Goal: Task Accomplishment & Management: Manage account settings

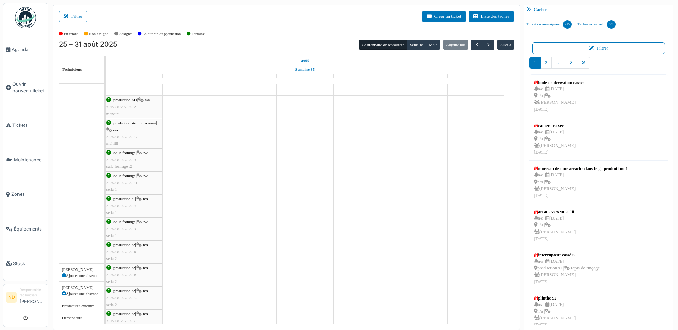
scroll to position [812, 0]
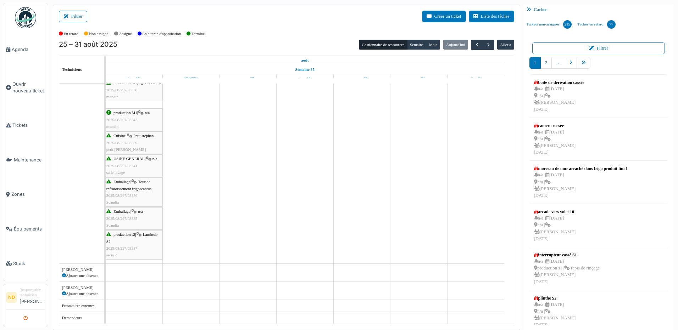
click at [24, 317] on icon "submit" at bounding box center [25, 319] width 5 height 5
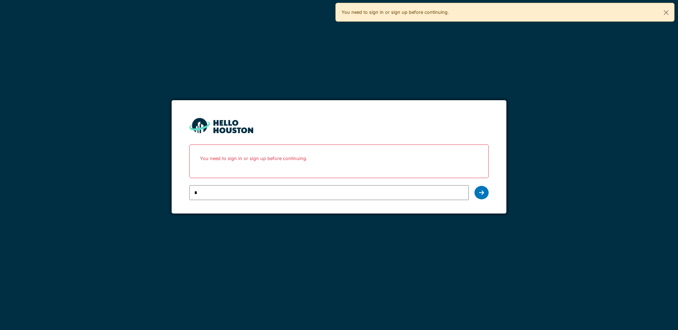
type input "**********"
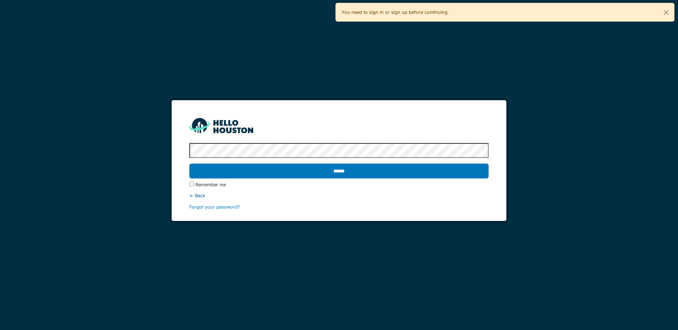
click at [189, 164] on input "******" at bounding box center [338, 171] width 299 height 15
